Goal: Information Seeking & Learning: Check status

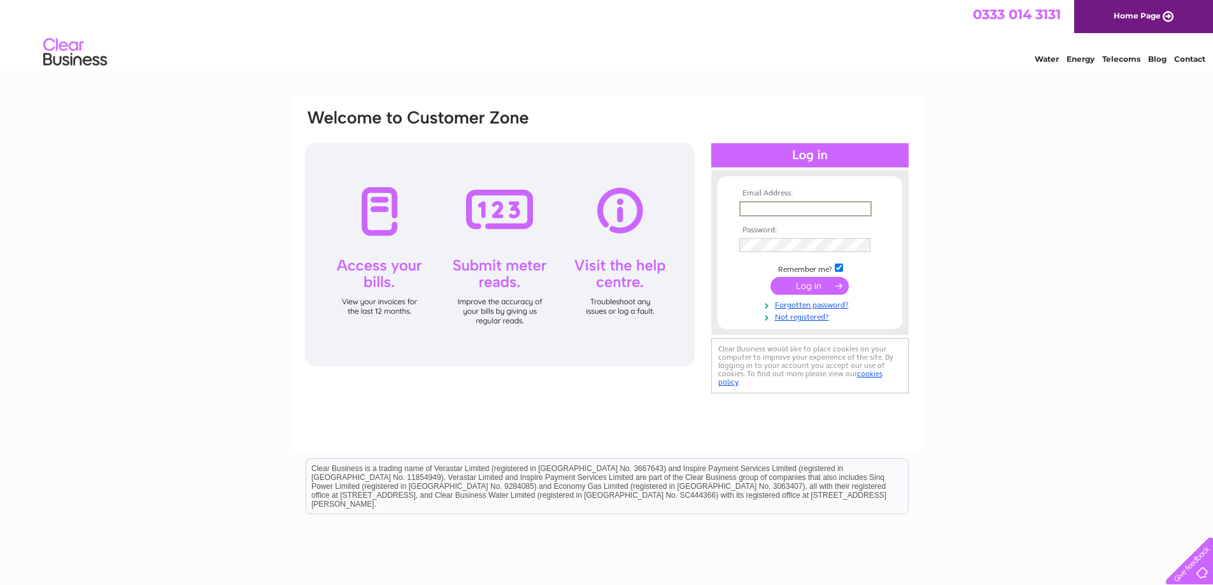
click at [787, 202] on input "text" at bounding box center [805, 208] width 132 height 15
type input "granduncle2024@hotmail.com"
click at [820, 292] on input "submit" at bounding box center [810, 286] width 78 height 18
click at [816, 281] on input "submit" at bounding box center [810, 285] width 78 height 18
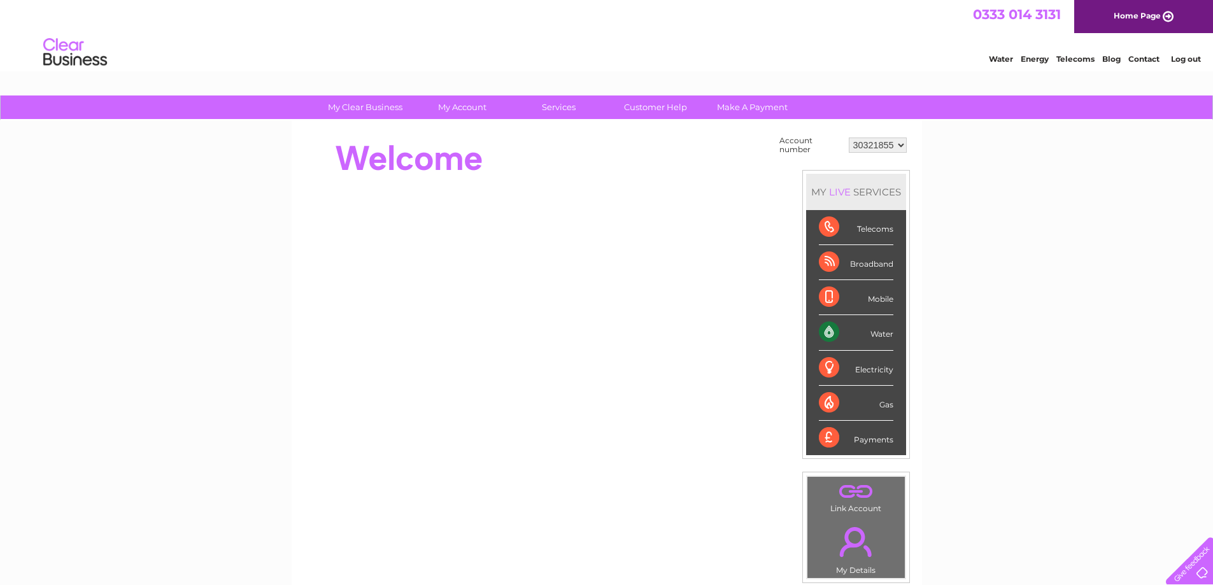
click at [874, 338] on div "Water" at bounding box center [856, 332] width 75 height 35
click at [876, 332] on div "Water" at bounding box center [856, 332] width 75 height 35
click at [830, 328] on div "Water" at bounding box center [856, 332] width 75 height 35
click at [878, 331] on div "Water" at bounding box center [856, 332] width 75 height 35
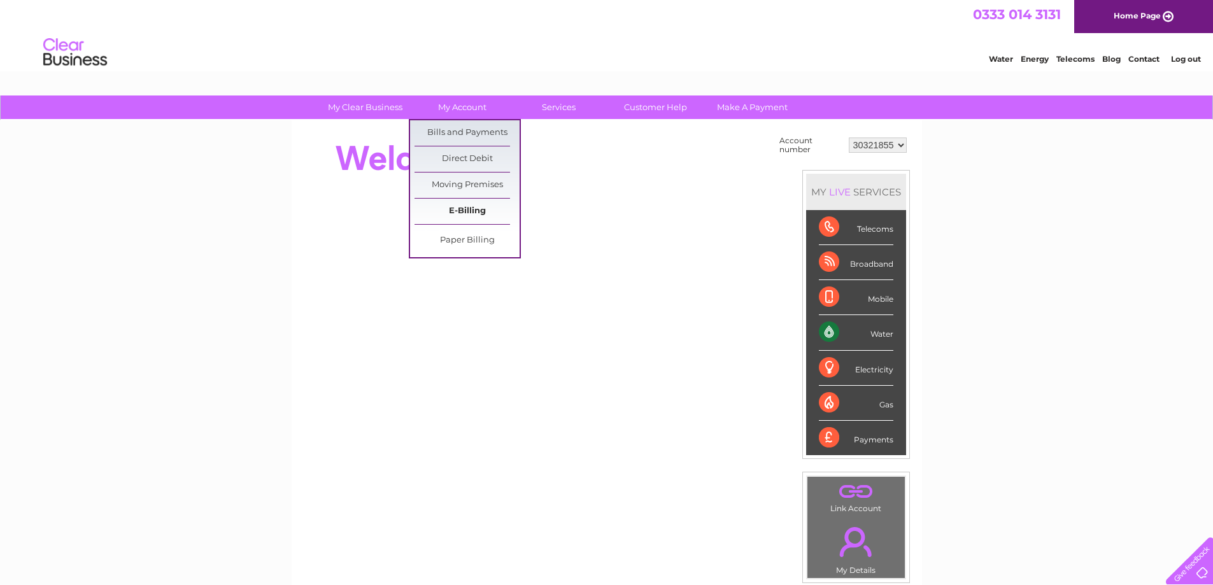
click at [455, 214] on link "E-Billing" at bounding box center [467, 211] width 105 height 25
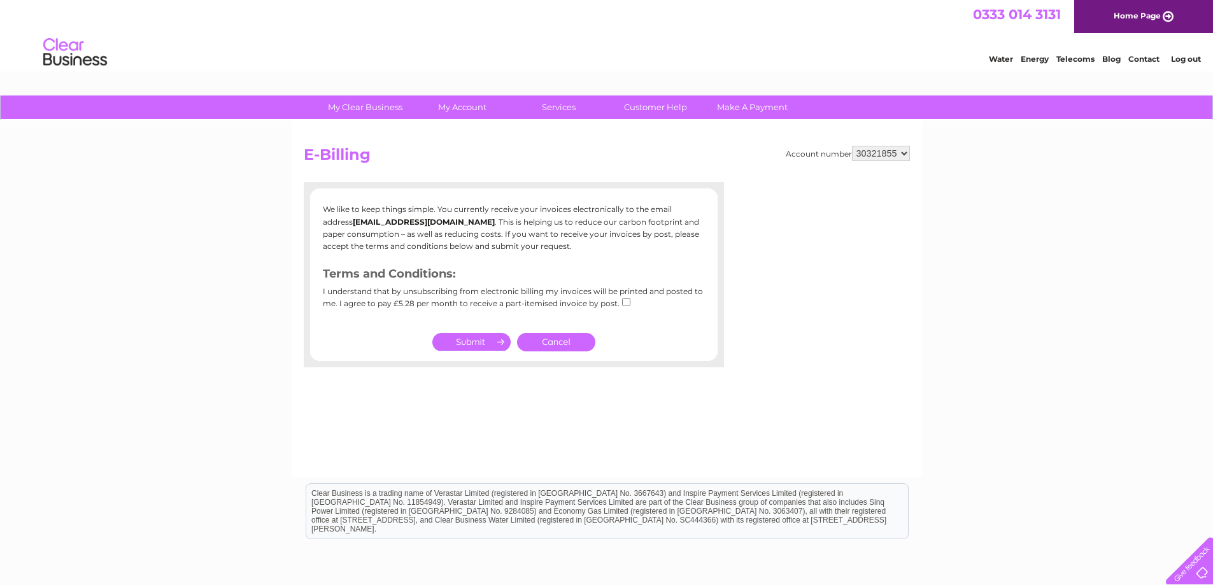
click at [465, 339] on input "submit" at bounding box center [471, 342] width 78 height 18
click at [623, 304] on input "checkbox" at bounding box center [626, 302] width 8 height 8
click at [624, 299] on input "checkbox" at bounding box center [626, 302] width 8 height 8
checkbox input "false"
drag, startPoint x: 525, startPoint y: 201, endPoint x: 491, endPoint y: 248, distance: 57.8
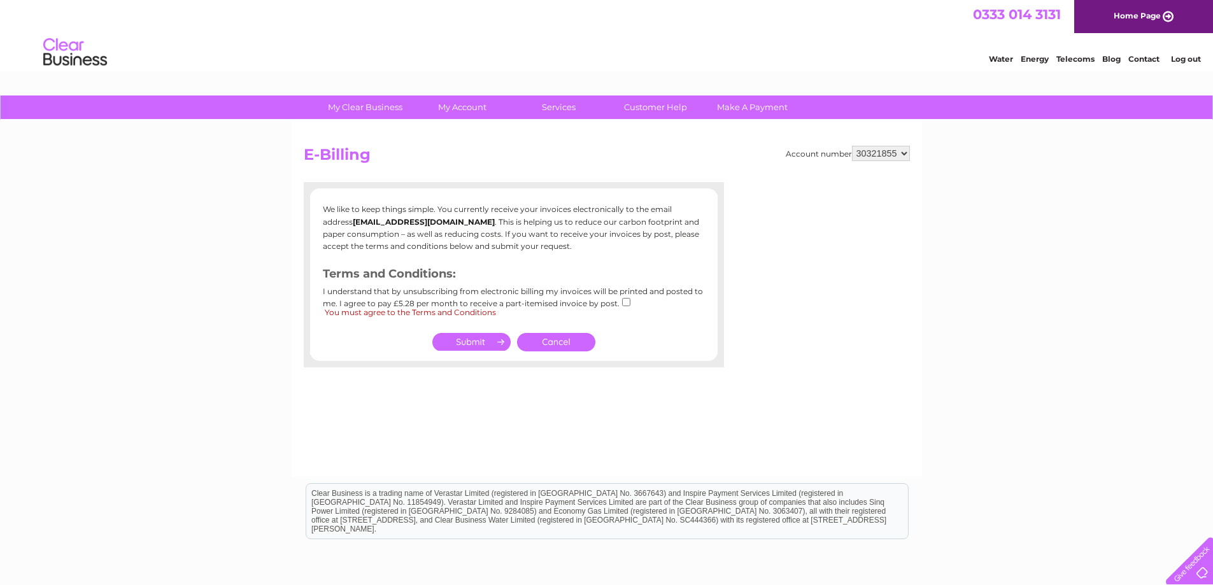
click at [525, 202] on div "We like to keep things simple. You currently receive your invoices electronical…" at bounding box center [514, 274] width 420 height 159
click at [440, 238] on p "We like to keep things simple. You currently receive your invoices electronical…" at bounding box center [514, 227] width 382 height 49
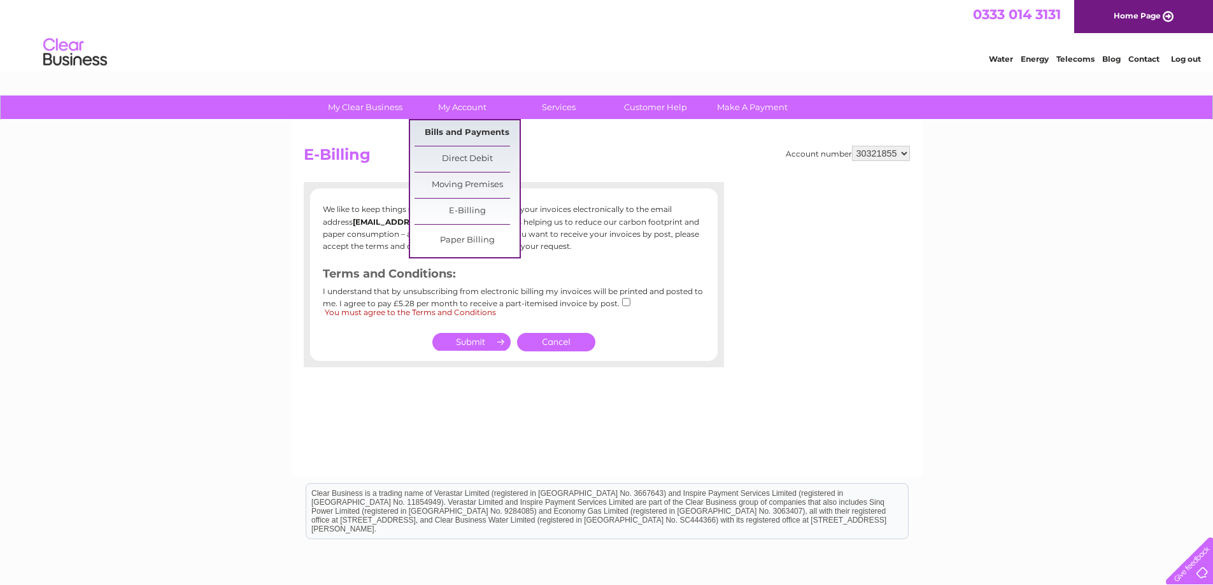
click at [448, 129] on link "Bills and Payments" at bounding box center [467, 132] width 105 height 25
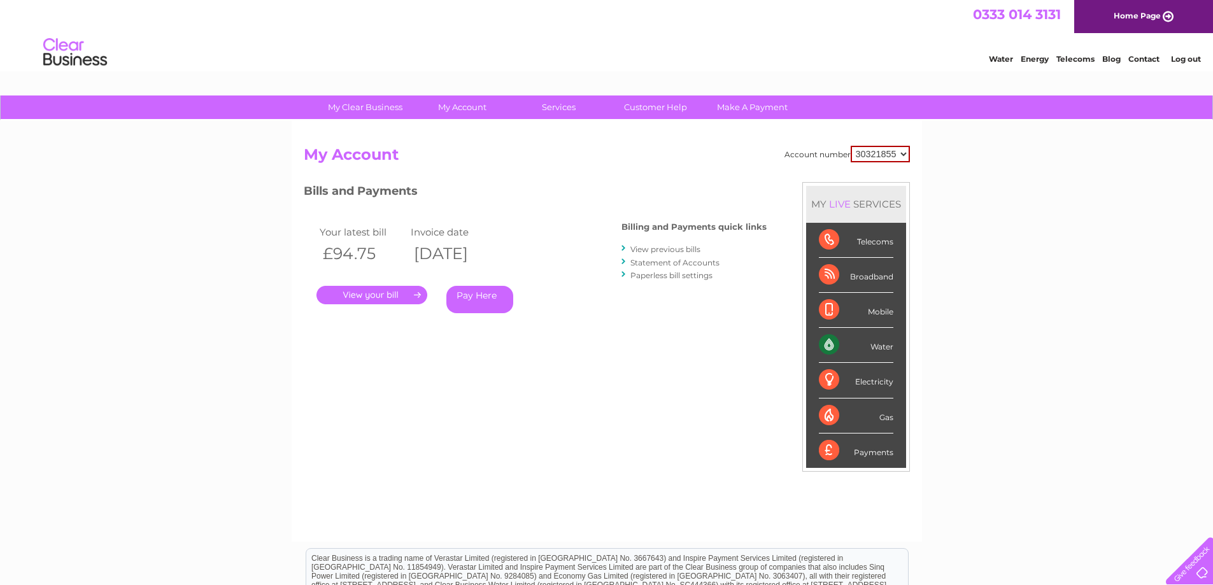
click at [408, 297] on link "." at bounding box center [372, 295] width 111 height 18
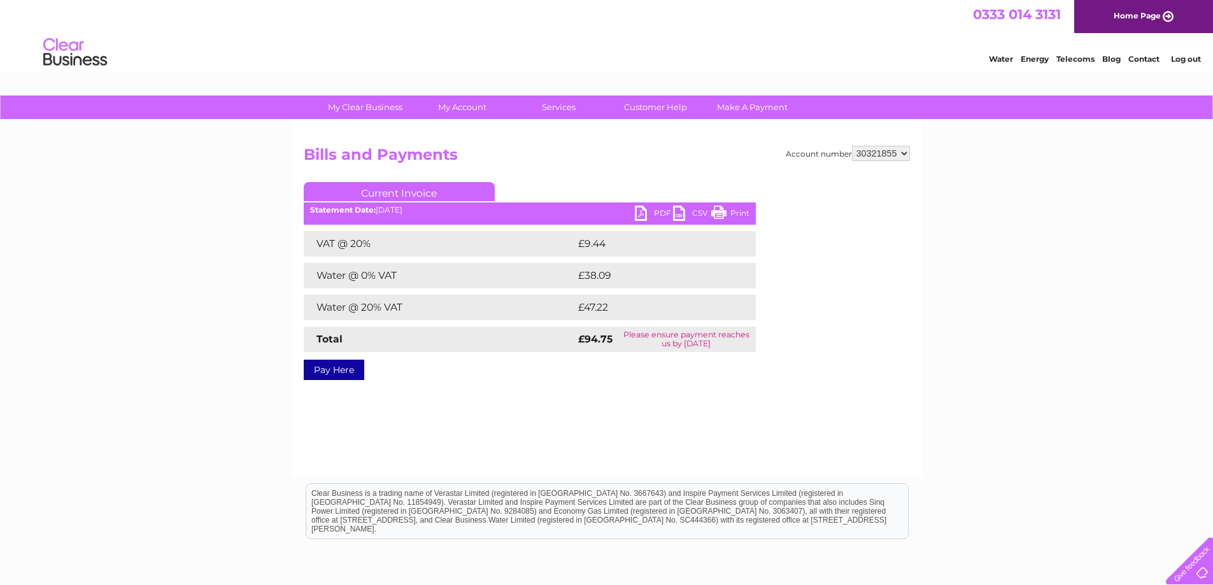
click at [386, 207] on div "Statement Date: [DATE]" at bounding box center [530, 210] width 452 height 9
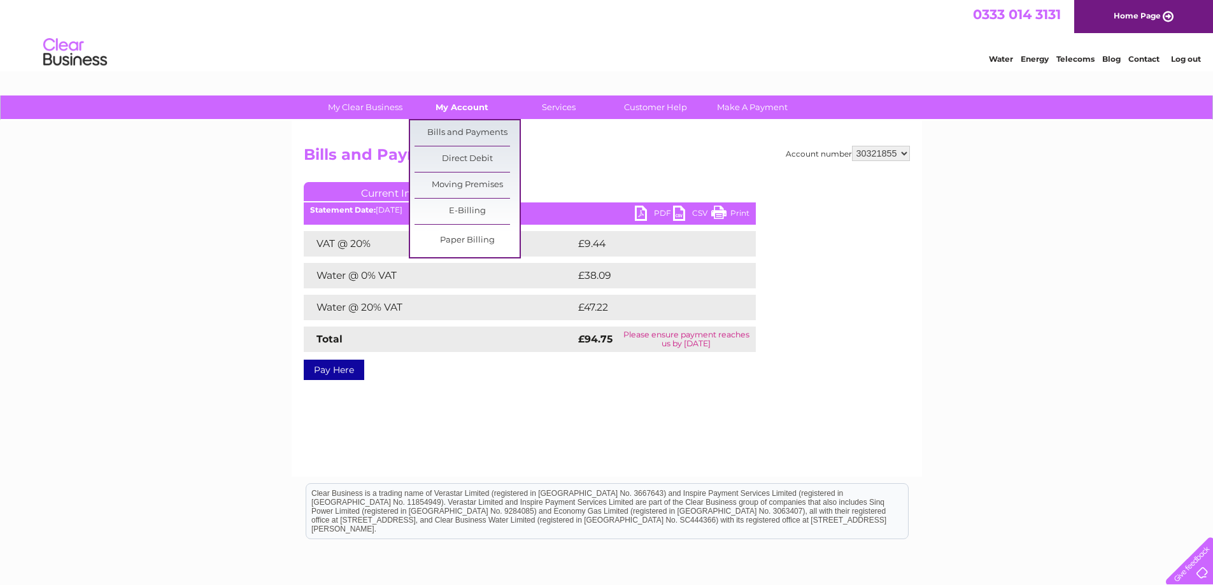
click at [465, 102] on link "My Account" at bounding box center [461, 108] width 105 height 24
click at [465, 212] on link "E-Billing" at bounding box center [467, 211] width 105 height 25
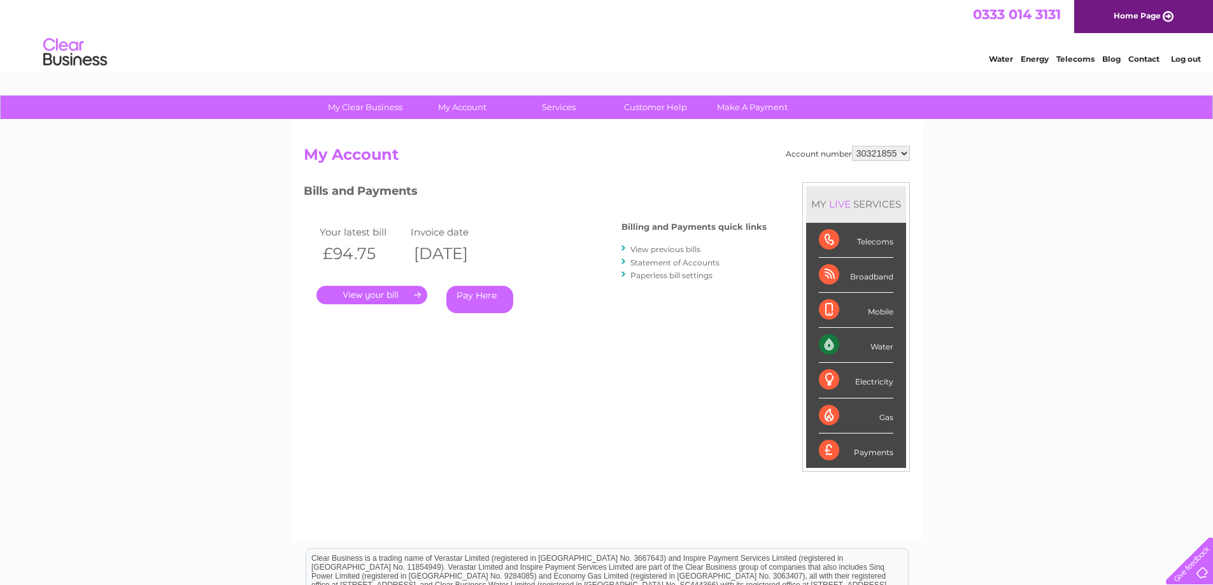
click at [657, 262] on link "Statement of Accounts" at bounding box center [674, 263] width 89 height 10
click at [664, 251] on link "View previous bills" at bounding box center [665, 250] width 70 height 10
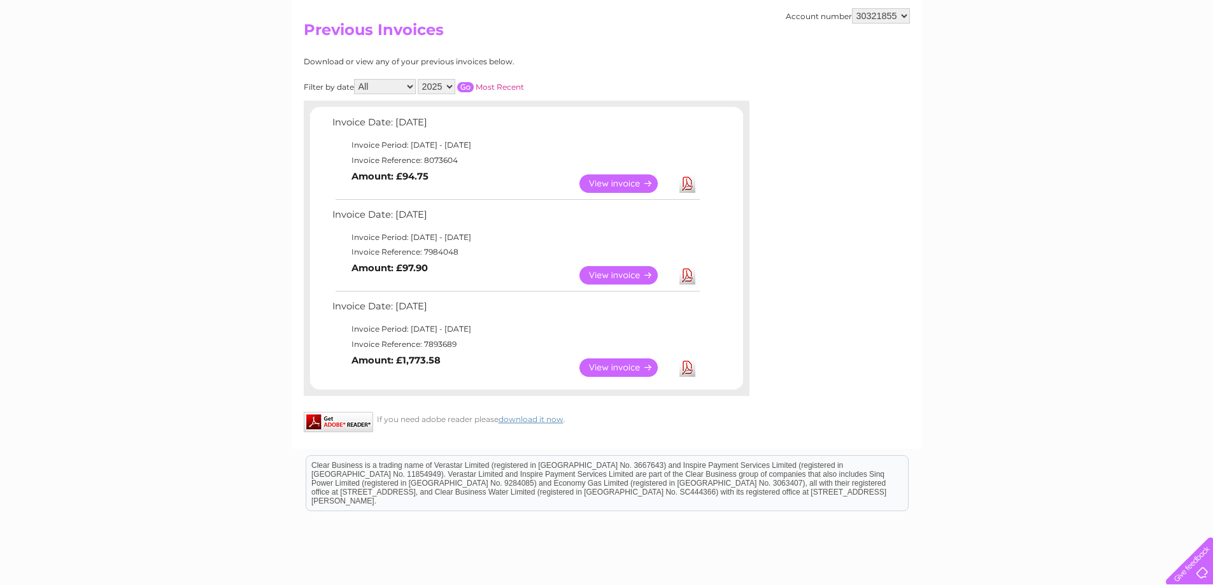
scroll to position [127, 0]
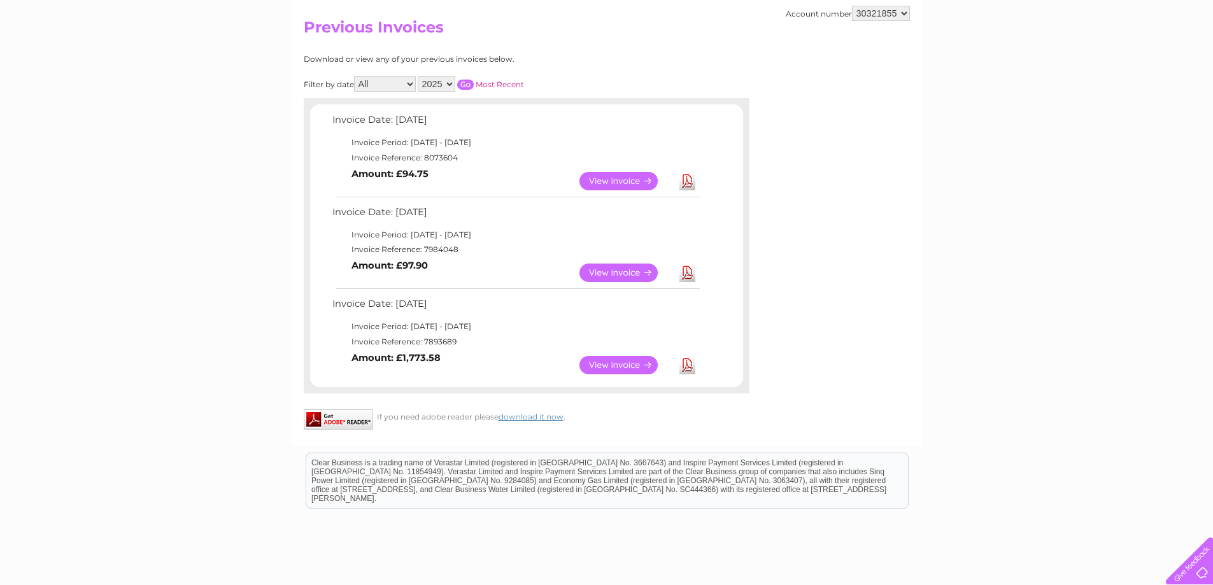
click at [415, 87] on select "All July August September" at bounding box center [385, 83] width 62 height 15
select select "7"
click at [355, 76] on select "All July August September" at bounding box center [385, 83] width 62 height 15
click at [608, 360] on link "View" at bounding box center [627, 365] width 94 height 18
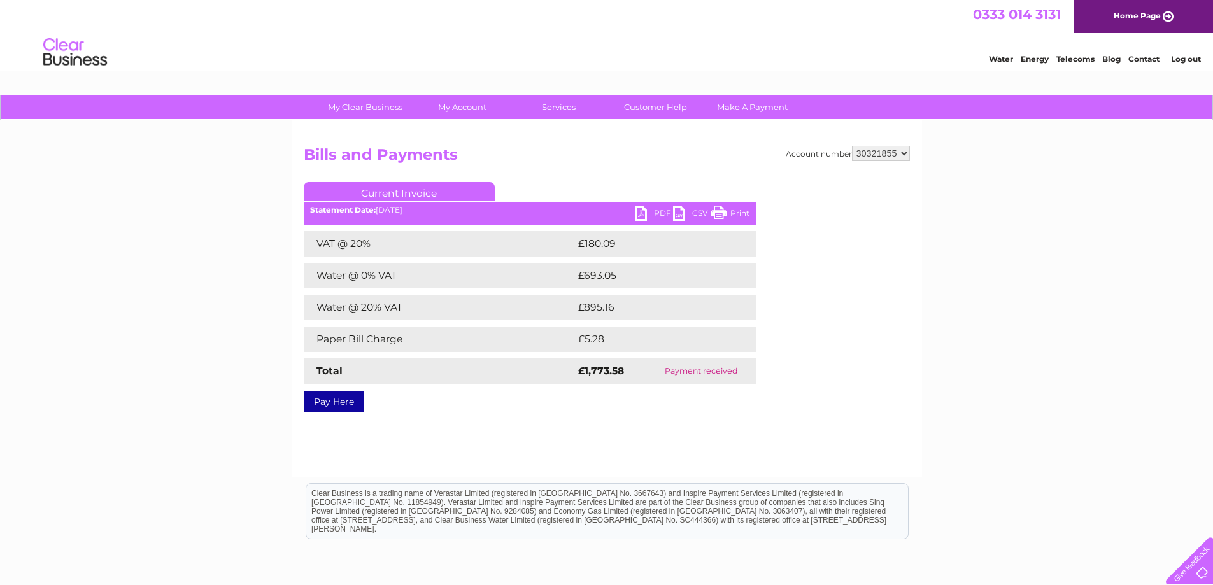
click at [644, 210] on link "PDF" at bounding box center [654, 215] width 38 height 18
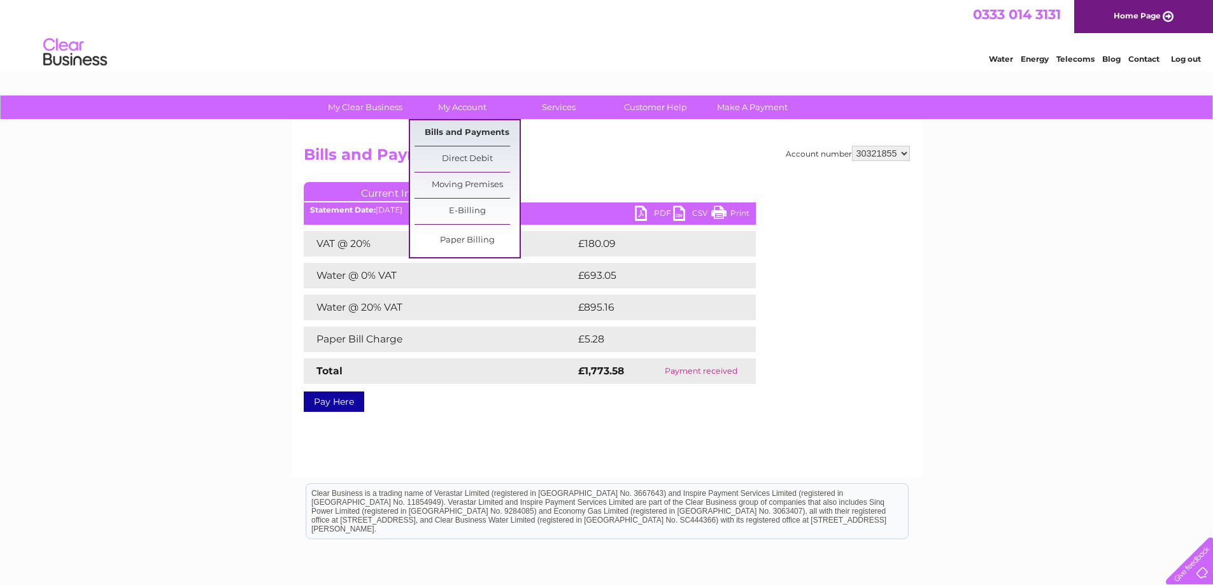
click at [468, 133] on link "Bills and Payments" at bounding box center [467, 132] width 105 height 25
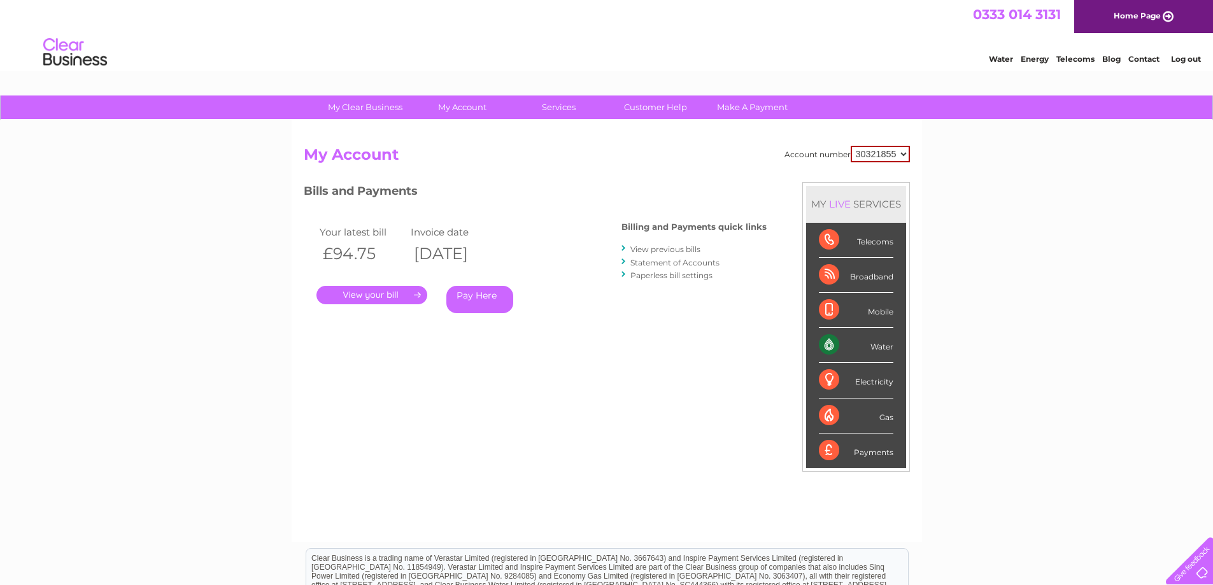
click at [655, 248] on link "View previous bills" at bounding box center [665, 250] width 70 height 10
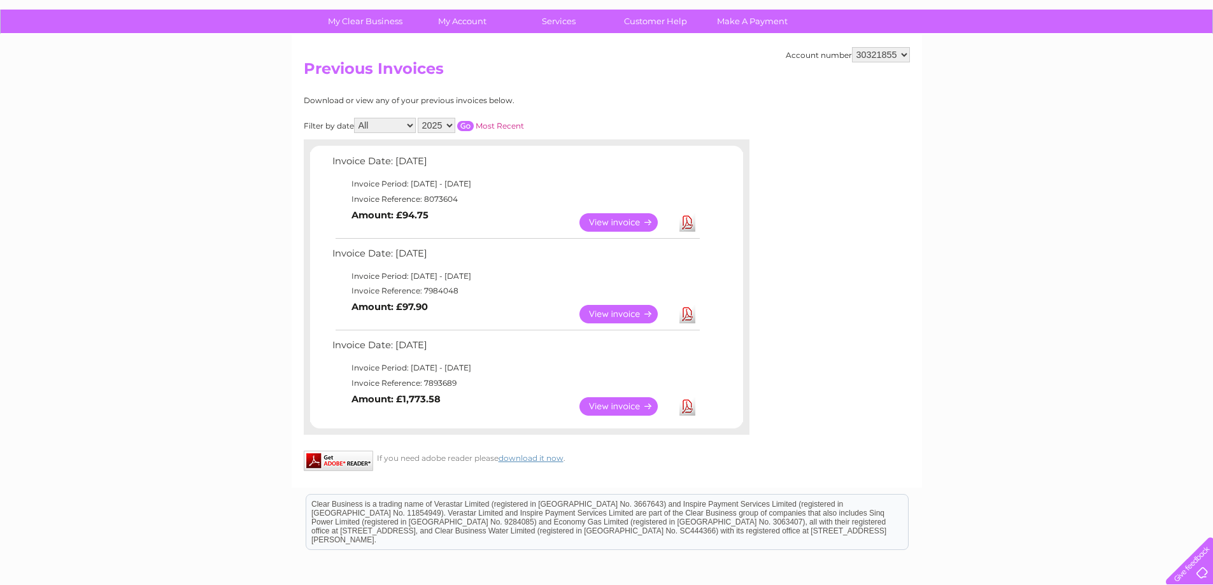
scroll to position [64, 0]
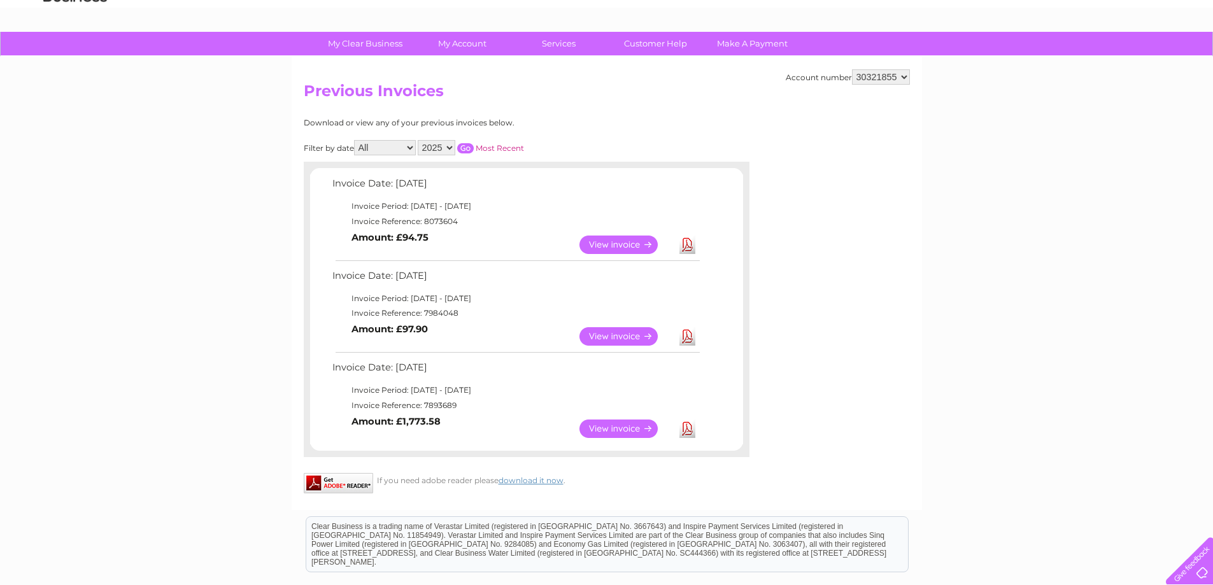
click at [413, 141] on select "All July August September" at bounding box center [385, 147] width 62 height 15
click at [447, 145] on select "2025" at bounding box center [437, 147] width 38 height 15
click at [445, 152] on select "2025" at bounding box center [437, 147] width 38 height 15
click at [499, 148] on link "Most Recent" at bounding box center [500, 148] width 48 height 10
click at [225, 509] on div "My Clear Business Login Details My Details My Preferences Link Account My Accou…" at bounding box center [606, 380] width 1213 height 696
